Goal: Information Seeking & Learning: Learn about a topic

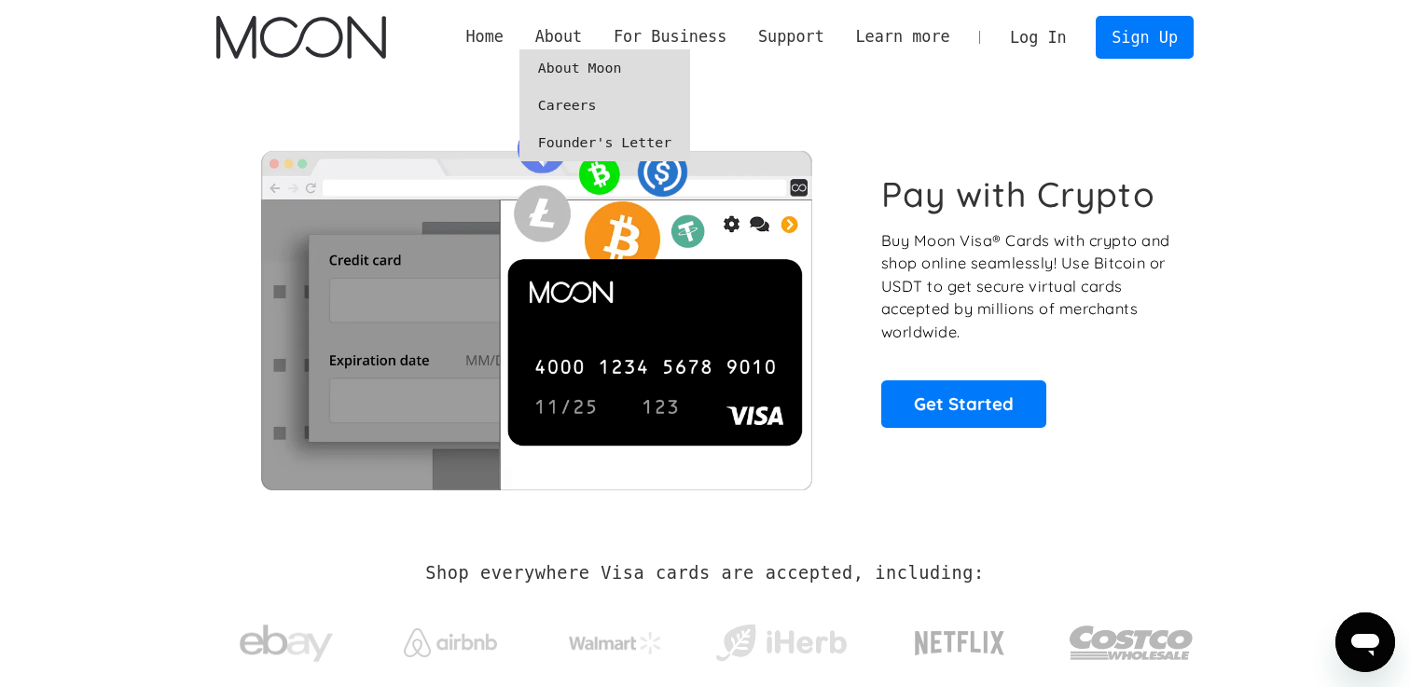
click at [574, 73] on link "About Moon" at bounding box center [604, 67] width 171 height 37
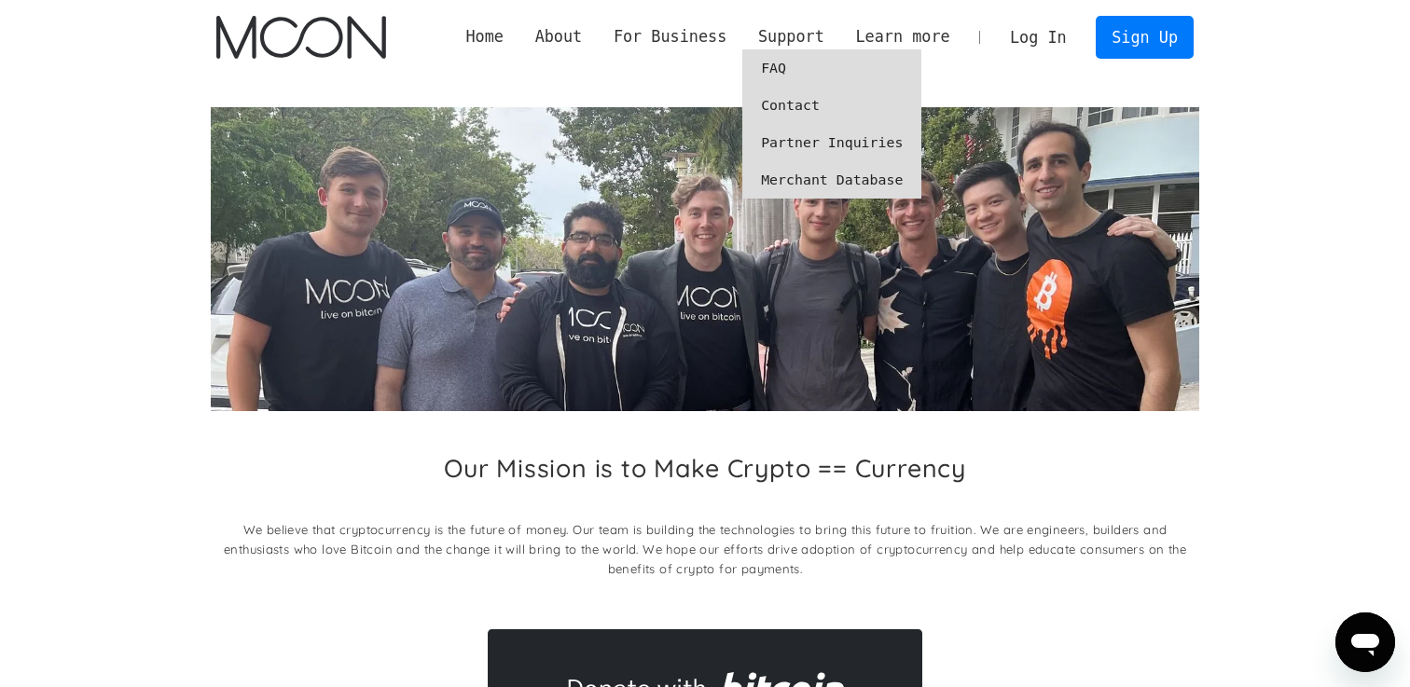
click at [769, 74] on link "FAQ" at bounding box center [831, 67] width 179 height 37
